Goal: Check status: Check status

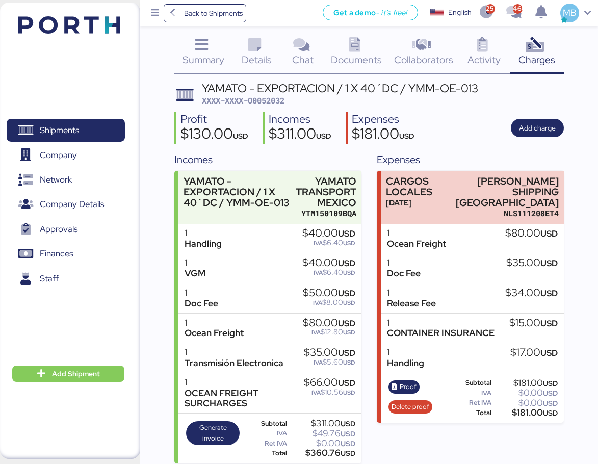
scroll to position [18, 0]
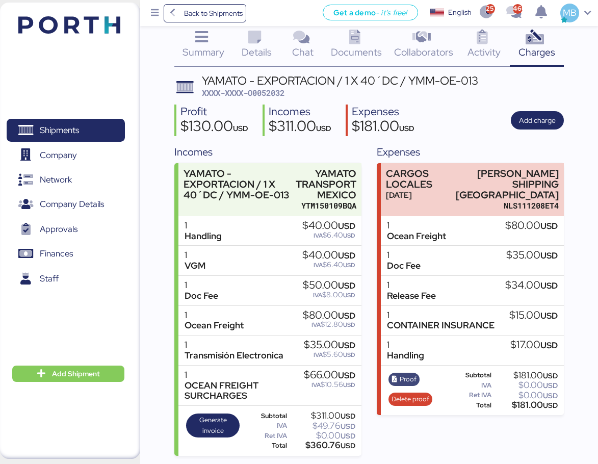
click at [408, 374] on span "Proof" at bounding box center [408, 379] width 17 height 11
click at [277, 92] on span "XXXX-XXXX-O0052032" at bounding box center [243, 93] width 83 height 10
copy span "O0052032"
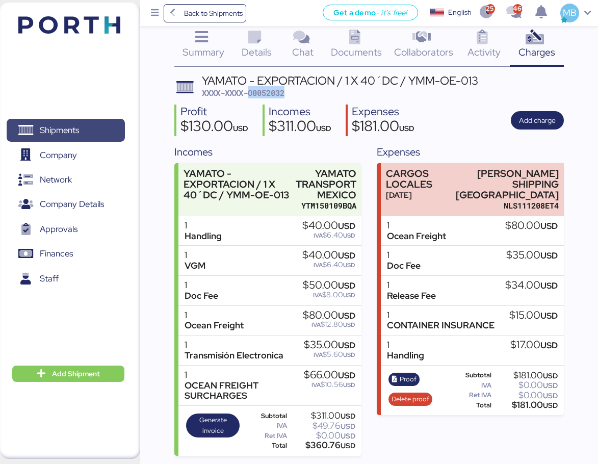
click at [66, 125] on span "Shipments" at bounding box center [59, 130] width 39 height 15
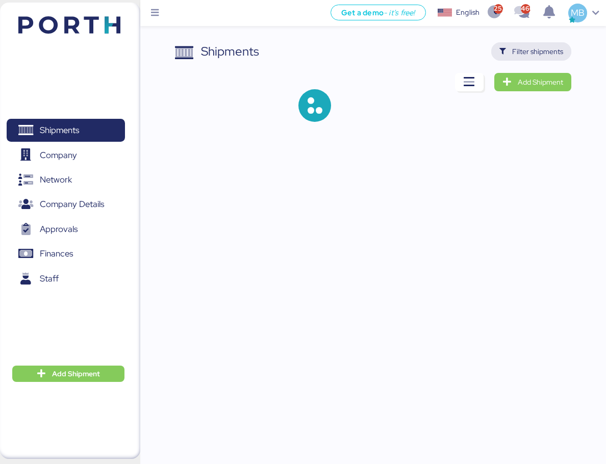
click at [541, 51] on span "Filter shipments" at bounding box center [537, 51] width 51 height 12
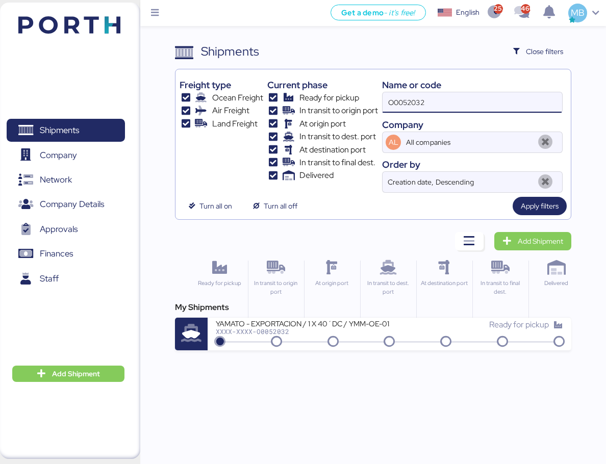
drag, startPoint x: 454, startPoint y: 106, endPoint x: 362, endPoint y: 99, distance: 93.1
click at [362, 99] on div "Freight type Ocean Freight Air Freight Land Freight Current phase Ready for pic…" at bounding box center [373, 132] width 387 height 119
paste input "O0052009"
type input "O0052009"
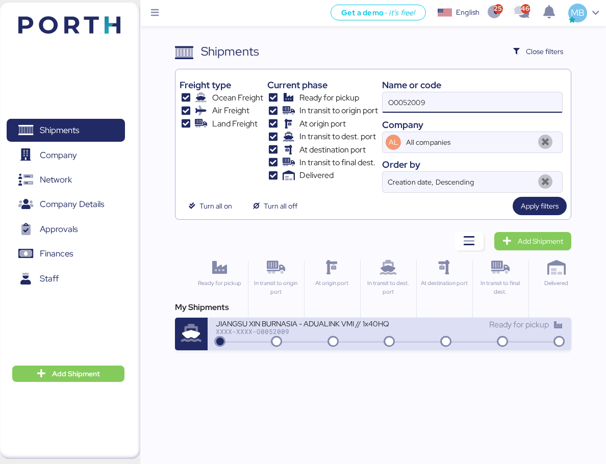
click at [362, 327] on div "JIANGSU XIN BURNASIA - ADUALINK VMI // 1x40HQ // SHANGHAI - MANZANILLO / HBL: B…" at bounding box center [302, 323] width 173 height 9
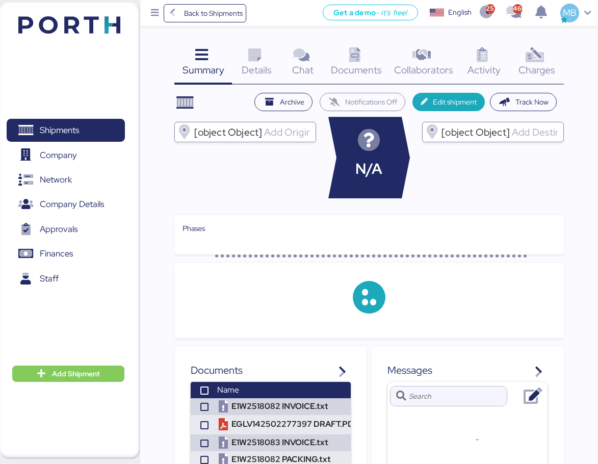
click at [549, 56] on div "Charges 0" at bounding box center [537, 63] width 54 height 42
